Goal: Complete application form

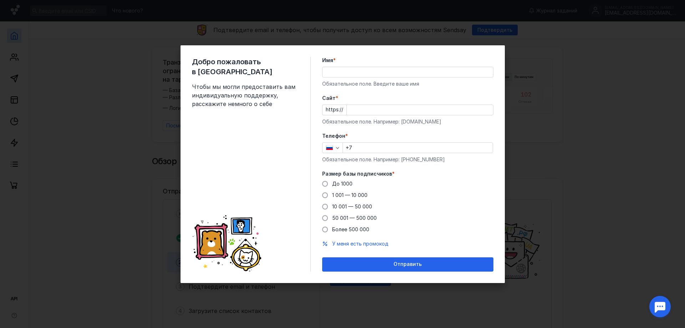
click at [346, 72] on input "Имя *" at bounding box center [408, 72] width 171 height 10
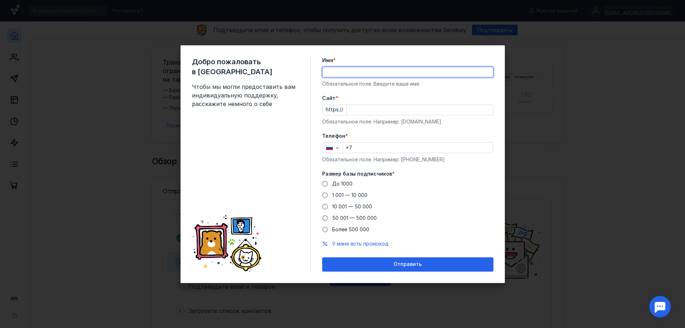
type input "[PERSON_NAME]"
click at [372, 112] on input "Cайт *" at bounding box center [420, 110] width 146 height 10
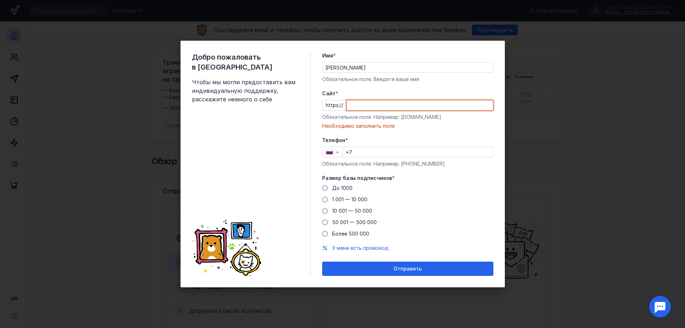
paste input "[DOMAIN_NAME][URL]"
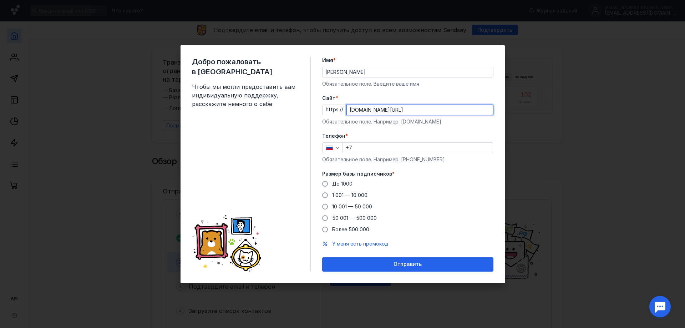
type input "[DOMAIN_NAME][URL]"
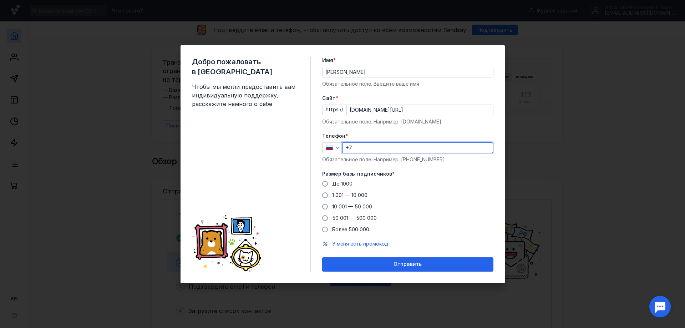
click at [403, 150] on input "+7" at bounding box center [418, 148] width 150 height 10
type input "[PHONE_NUMBER]"
click at [325, 204] on span at bounding box center [325, 207] width 6 height 6
click at [0, 0] on input "10 001 — 50 000" at bounding box center [0, 0] width 0 height 0
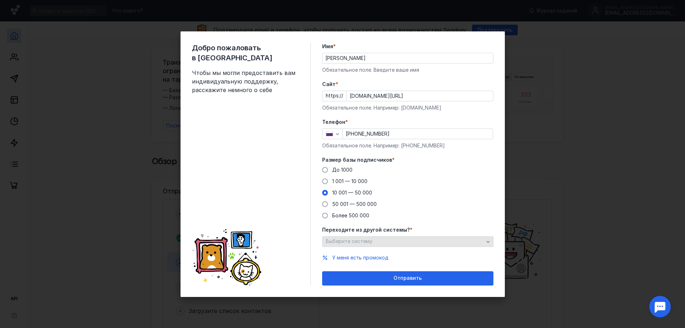
click at [397, 242] on div "Выберите систему" at bounding box center [405, 241] width 162 height 6
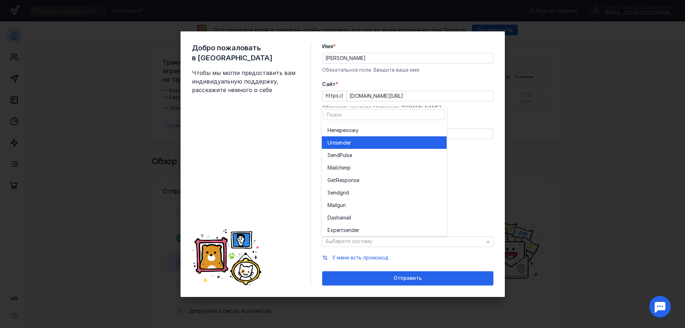
click at [359, 143] on div "Unisende r" at bounding box center [385, 142] width 114 height 7
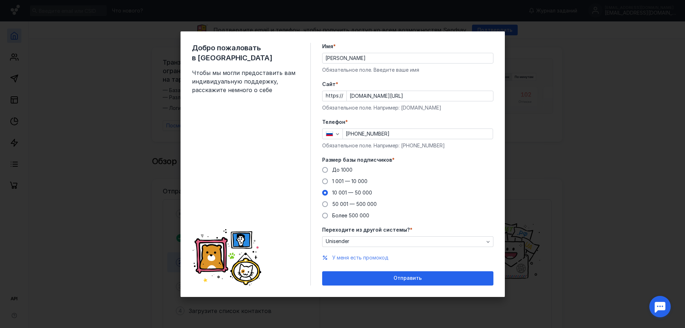
click at [356, 256] on span "У меня есть промокод" at bounding box center [360, 257] width 56 height 6
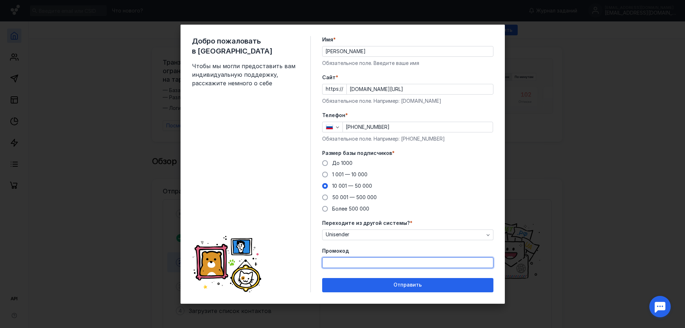
click at [354, 264] on input "Промокод" at bounding box center [408, 263] width 171 height 10
paste input "AGENT20"
type input "AGENT20"
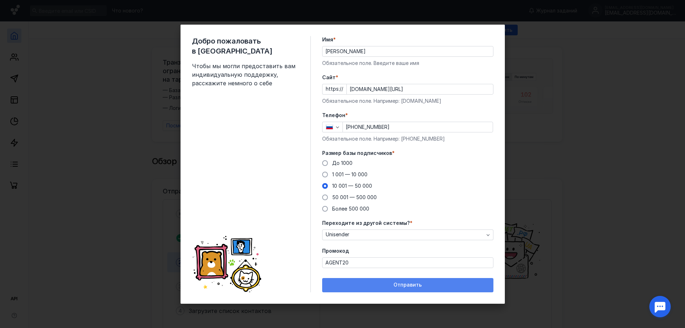
click at [378, 284] on div "Отправить" at bounding box center [408, 285] width 164 height 6
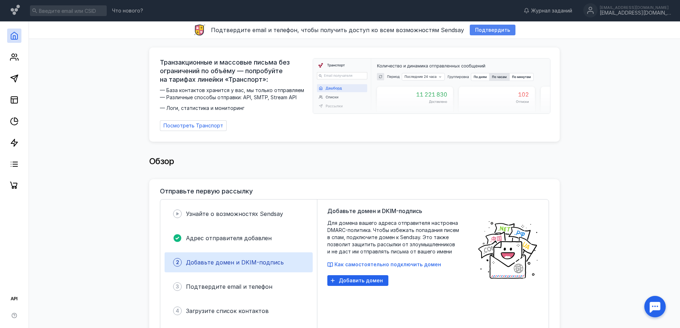
click at [485, 30] on span "Подтвердить" at bounding box center [492, 30] width 35 height 6
